Goal: Information Seeking & Learning: Learn about a topic

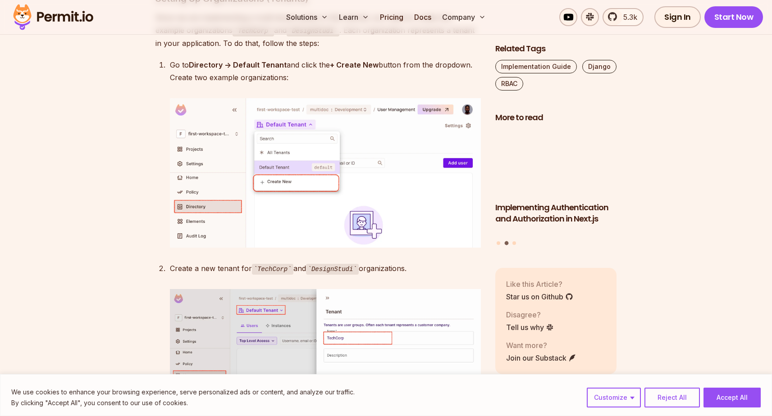
scroll to position [3279, 0]
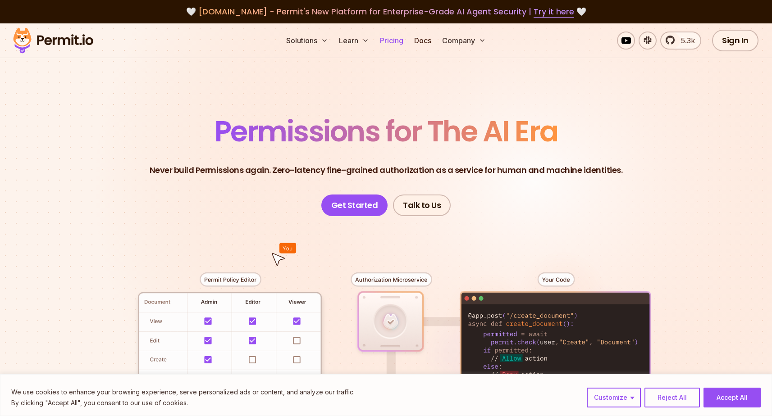
click at [386, 39] on link "Pricing" at bounding box center [391, 41] width 31 height 18
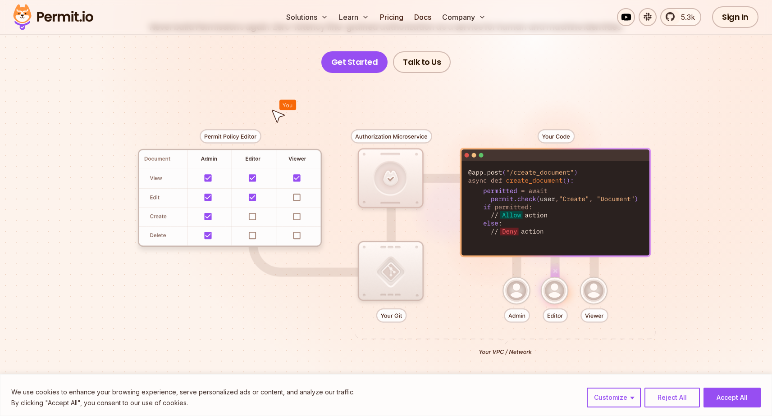
scroll to position [146, 0]
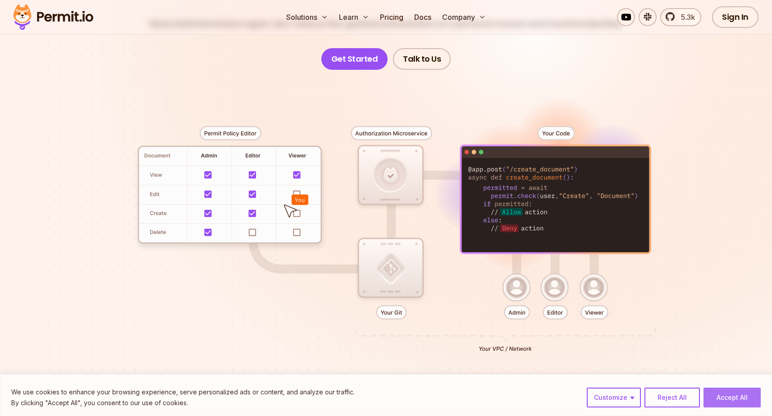
click at [735, 401] on button "Accept All" at bounding box center [731, 398] width 57 height 20
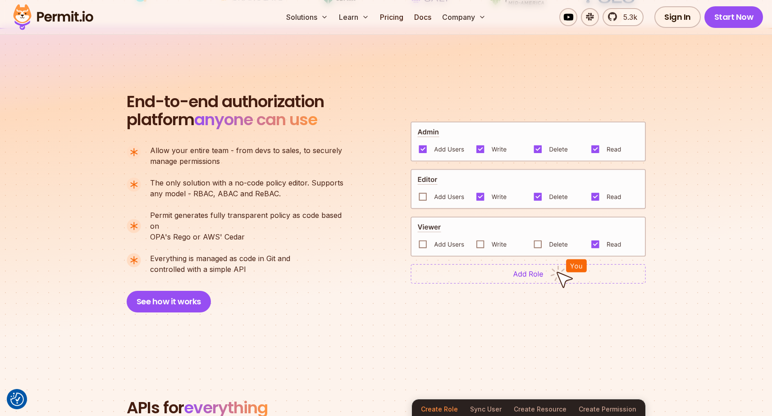
scroll to position [616, 0]
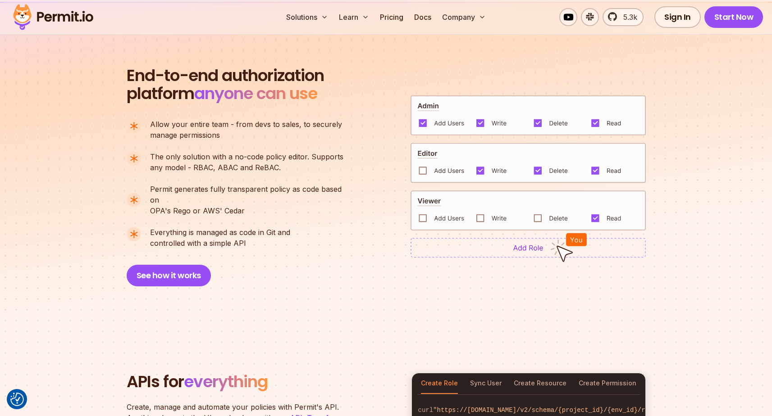
click at [423, 163] on img at bounding box center [527, 163] width 235 height 41
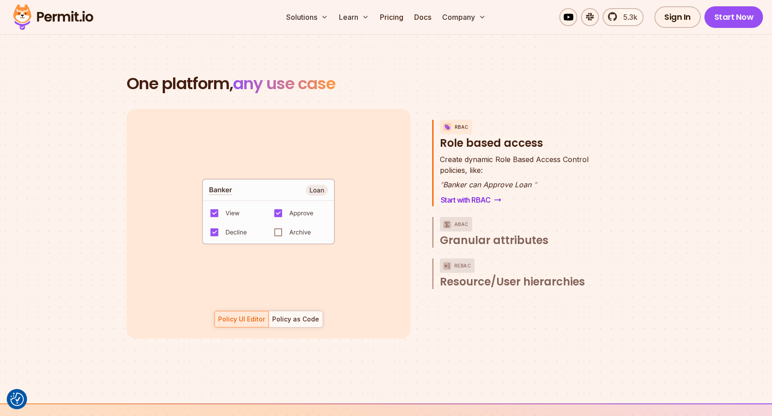
scroll to position [40, 0]
click at [298, 311] on div at bounding box center [295, 319] width 54 height 16
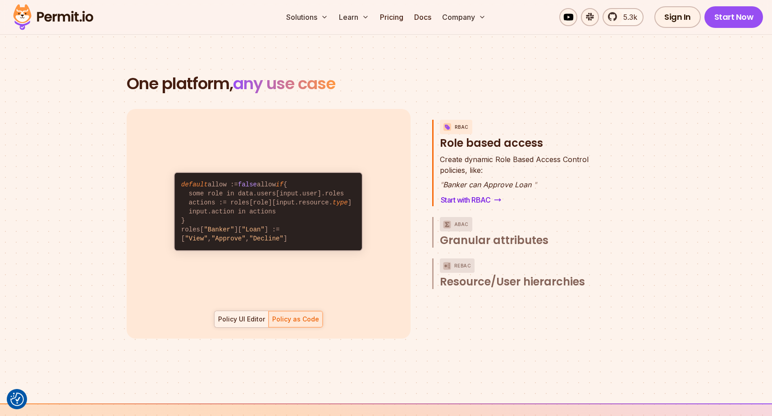
click at [250, 315] on div "Policy UI Editor" at bounding box center [241, 319] width 47 height 9
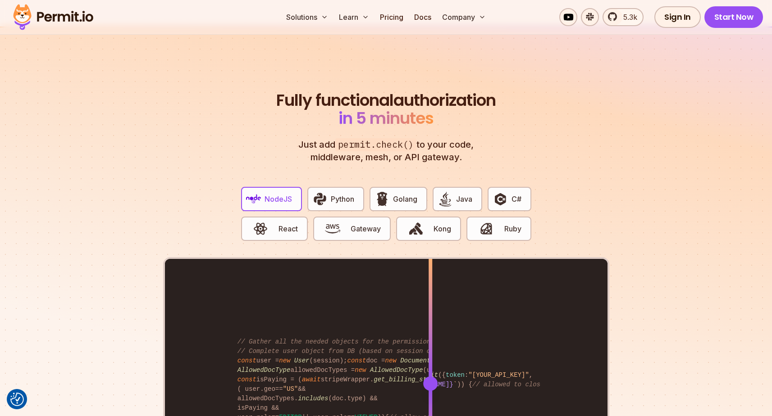
scroll to position [1737, 0]
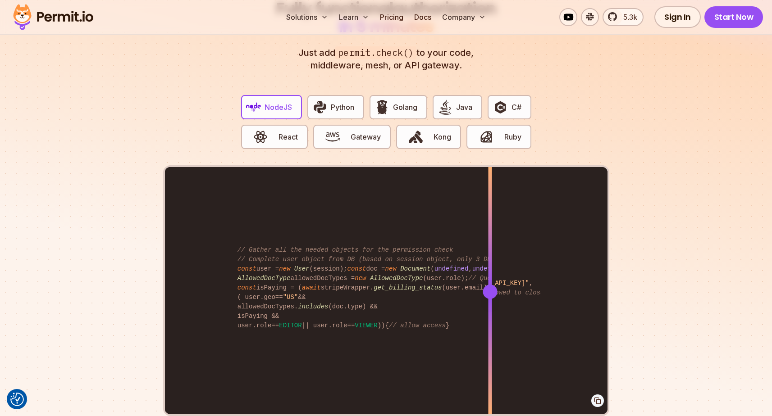
drag, startPoint x: 431, startPoint y: 280, endPoint x: 490, endPoint y: 286, distance: 58.9
click at [490, 286] on div at bounding box center [489, 292] width 14 height 14
click at [341, 102] on span "Python" at bounding box center [342, 107] width 23 height 11
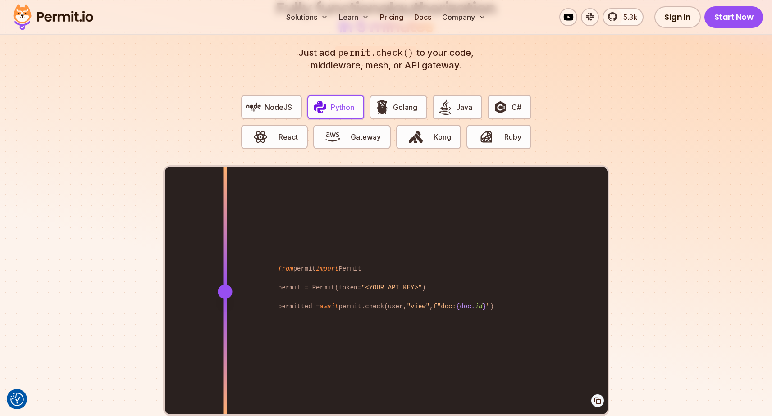
drag, startPoint x: 429, startPoint y: 296, endPoint x: 220, endPoint y: 284, distance: 209.4
click at [223, 284] on div at bounding box center [225, 291] width 4 height 249
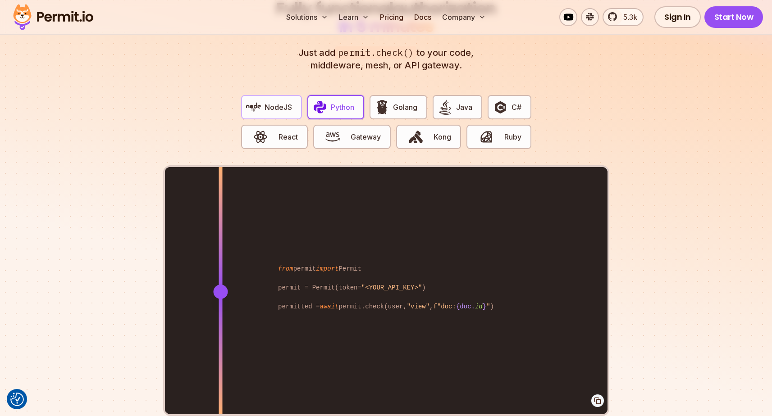
click at [270, 102] on span "NodeJS" at bounding box center [277, 107] width 27 height 11
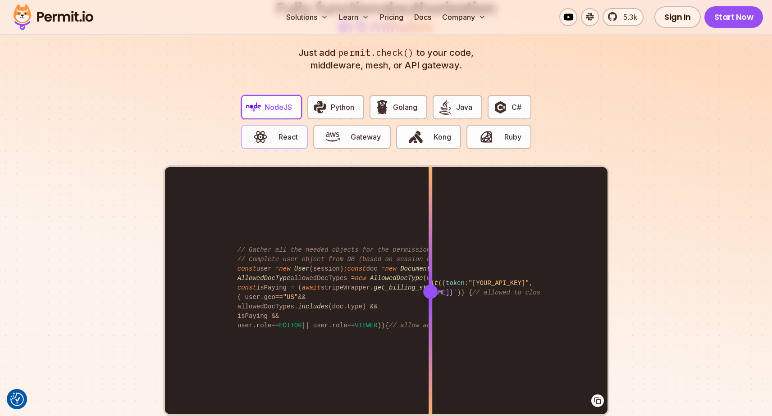
click at [273, 129] on span "button" at bounding box center [261, 136] width 30 height 15
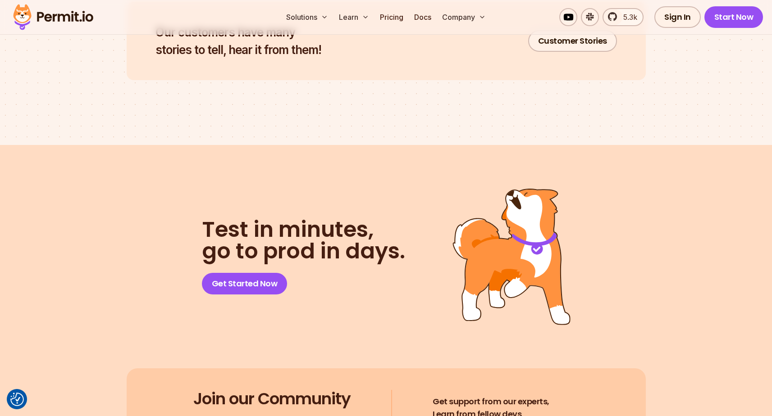
scroll to position [4657, 0]
